Goal: Task Accomplishment & Management: Complete application form

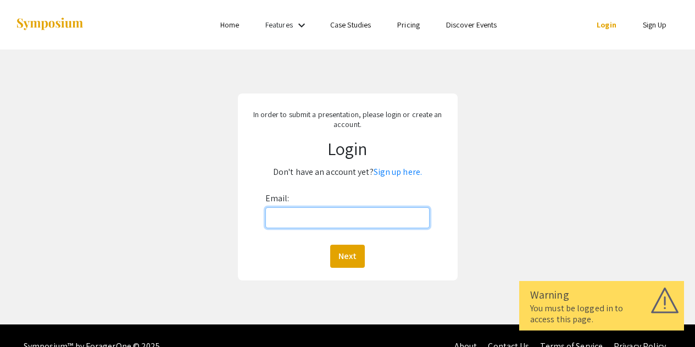
click at [337, 213] on input "Email:" at bounding box center [347, 217] width 165 height 21
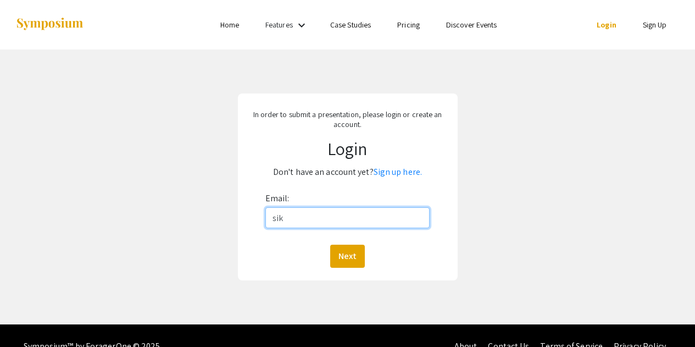
type input "[EMAIL_ADDRESS][DOMAIN_NAME]"
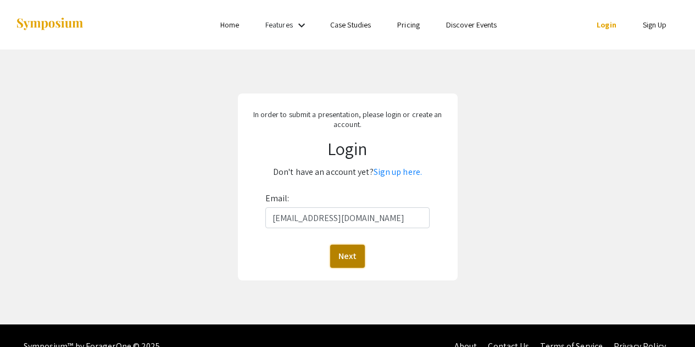
click at [352, 256] on button "Next" at bounding box center [347, 256] width 35 height 23
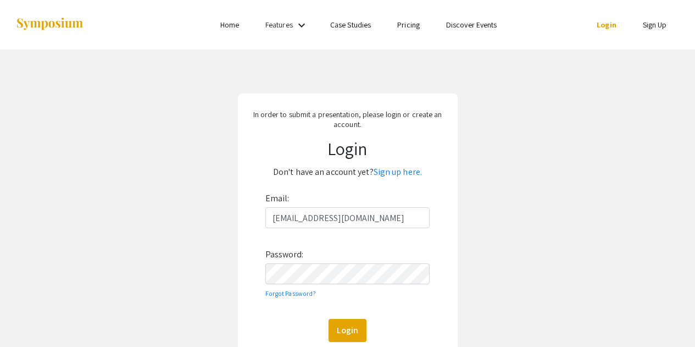
click at [408, 181] on p "Don't have an account yet? Sign up here." at bounding box center [348, 172] width 206 height 18
click at [403, 166] on link "Sign up here." at bounding box center [398, 172] width 48 height 12
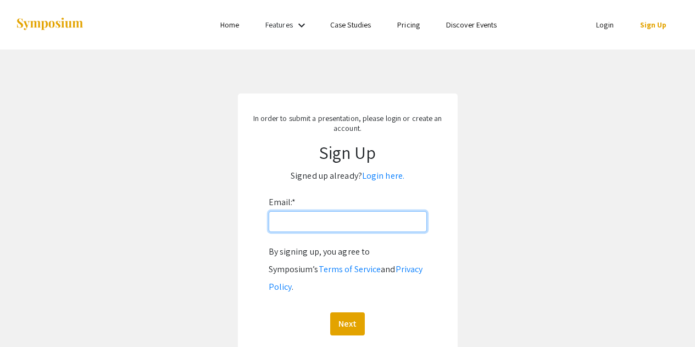
click at [328, 223] on input "Email: *" at bounding box center [348, 221] width 158 height 21
type input "[EMAIL_ADDRESS][DOMAIN_NAME]"
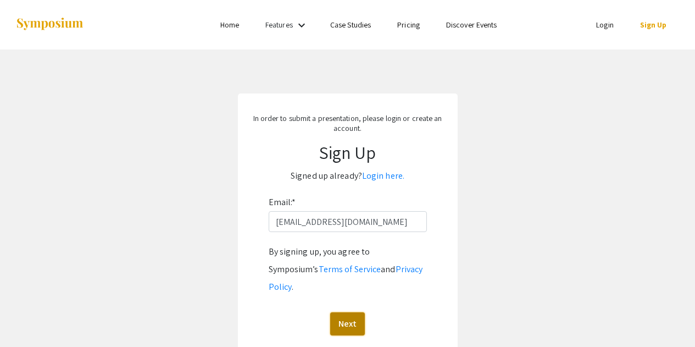
click at [346, 312] on button "Next" at bounding box center [347, 323] width 35 height 23
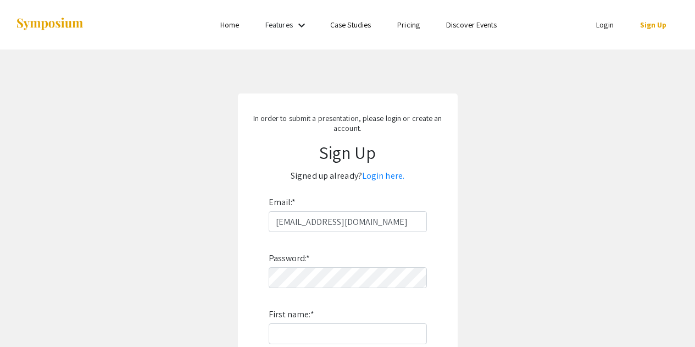
type input "Saadiah"
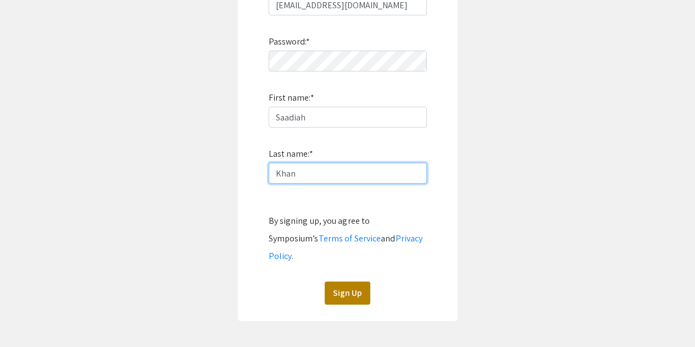
type input "Khan"
click at [341, 281] on button "Sign Up" at bounding box center [348, 292] width 46 height 23
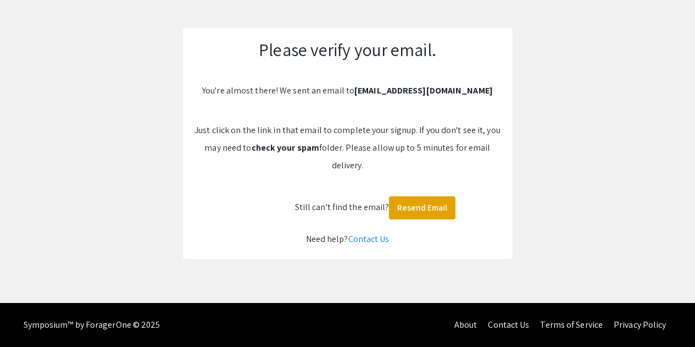
scroll to position [65, 0]
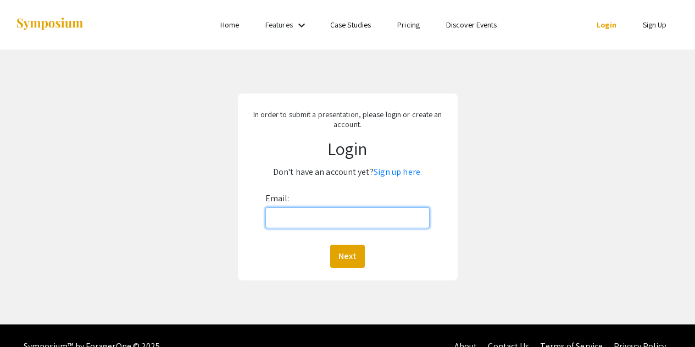
click at [342, 220] on input "Email:" at bounding box center [347, 217] width 165 height 21
type input "[EMAIL_ADDRESS][DOMAIN_NAME]"
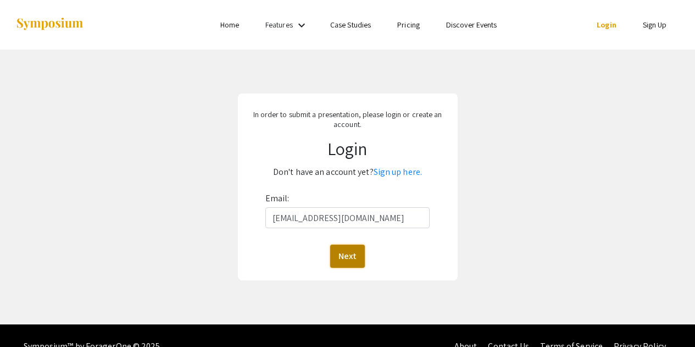
click at [350, 246] on button "Next" at bounding box center [347, 256] width 35 height 23
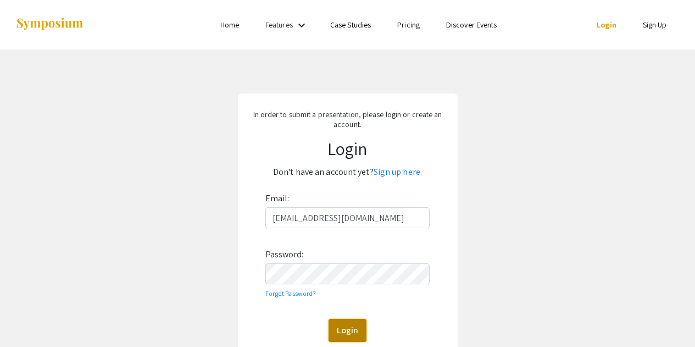
click at [346, 329] on button "Login" at bounding box center [348, 330] width 38 height 23
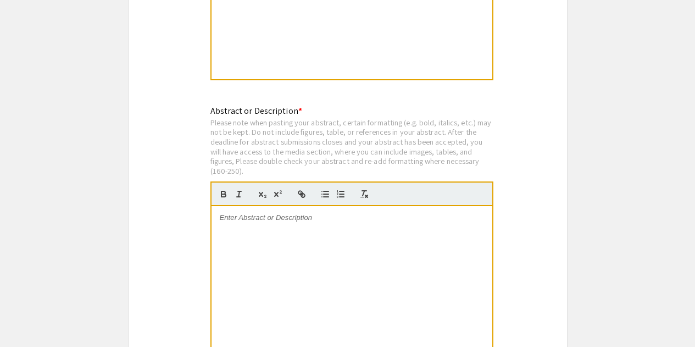
scroll to position [2191, 0]
